Goal: Check status: Check status

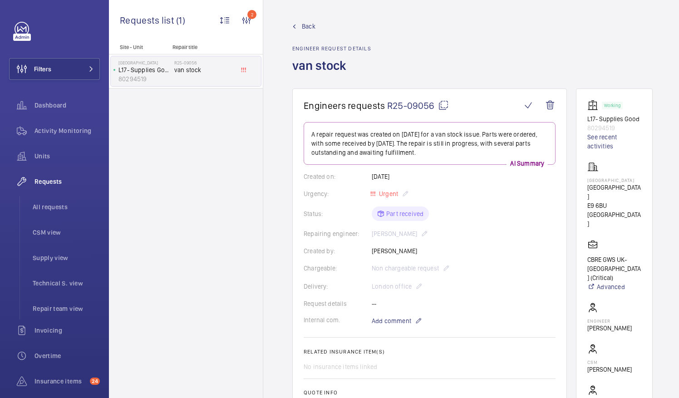
scroll to position [106, 0]
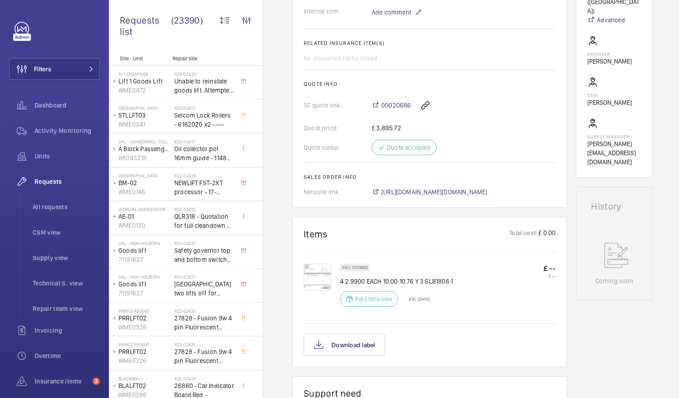
scroll to position [363, 0]
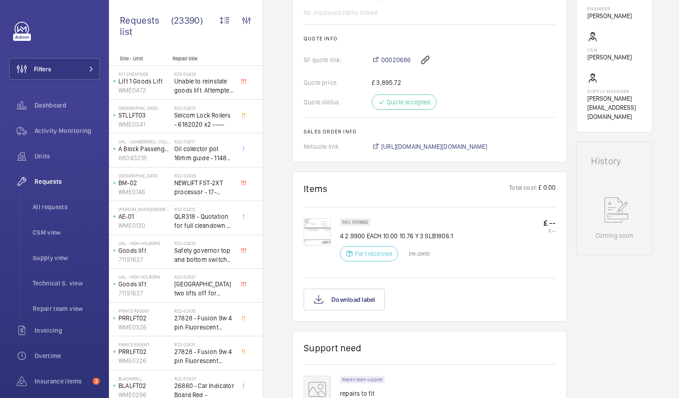
click at [317, 233] on img at bounding box center [317, 231] width 27 height 27
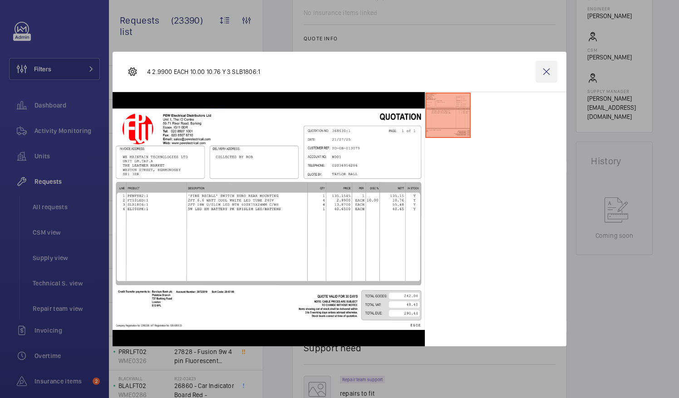
click at [547, 73] on wm-front-icon-button at bounding box center [546, 72] width 22 height 22
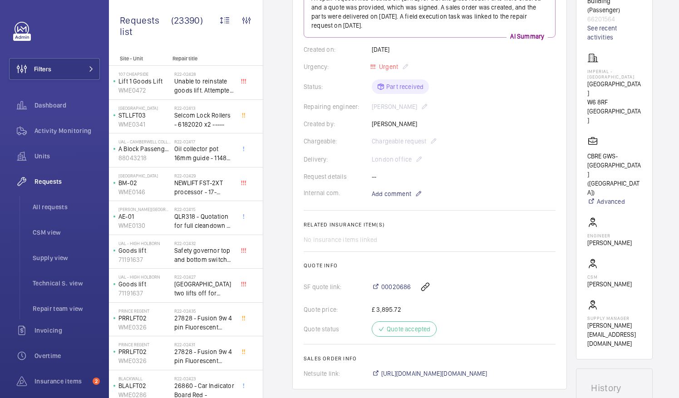
scroll to position [91, 0]
